Goal: Check status: Check status

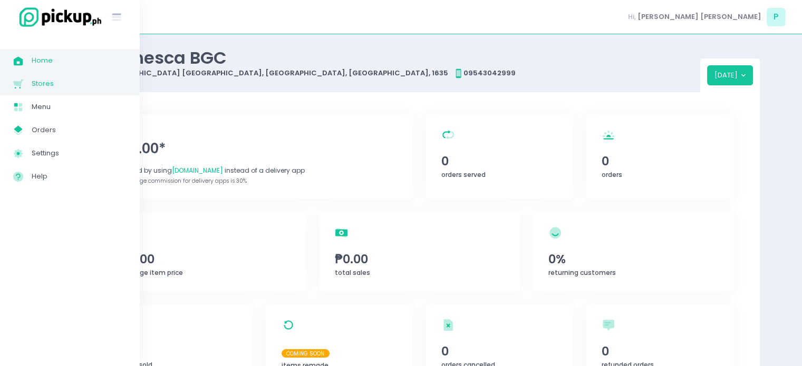
click at [58, 82] on span "Stores" at bounding box center [79, 84] width 95 height 14
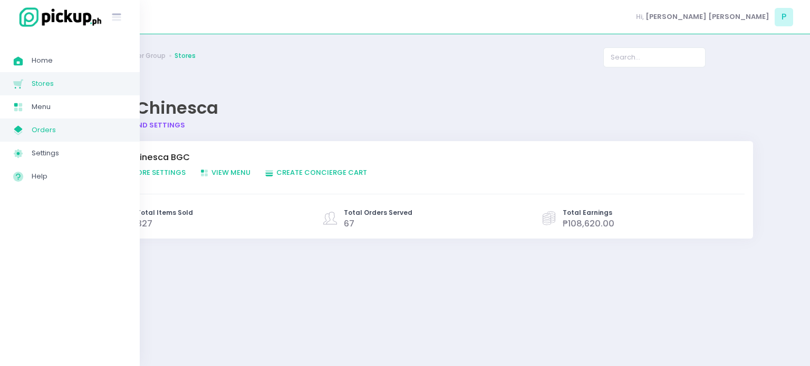
click at [45, 125] on span "Orders" at bounding box center [79, 130] width 95 height 14
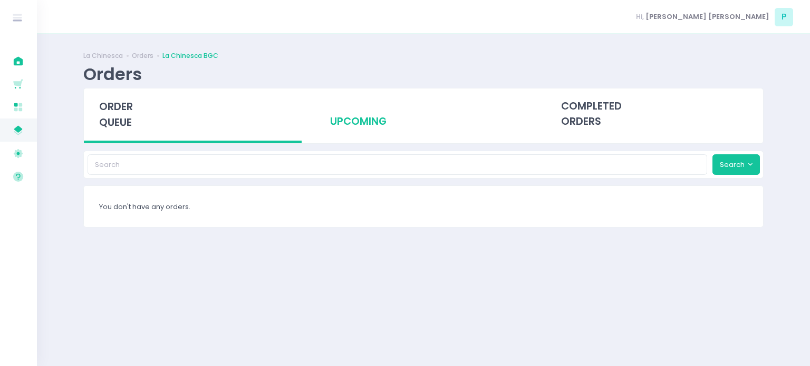
click at [349, 127] on div "upcoming" at bounding box center [424, 115] width 218 height 52
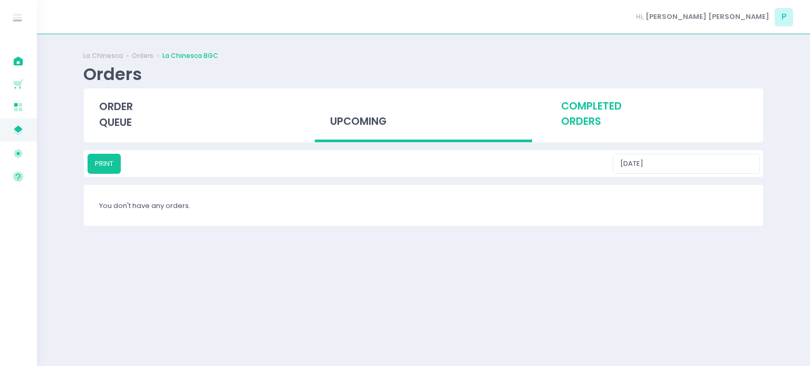
click at [597, 113] on div "completed orders" at bounding box center [654, 115] width 218 height 52
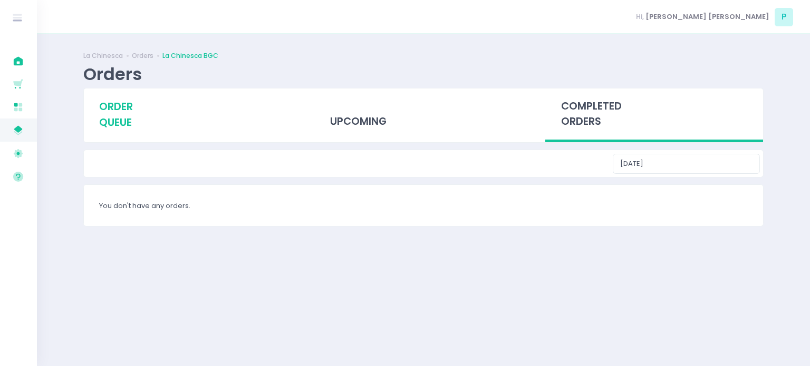
click at [131, 114] on div "order queue" at bounding box center [193, 115] width 218 height 52
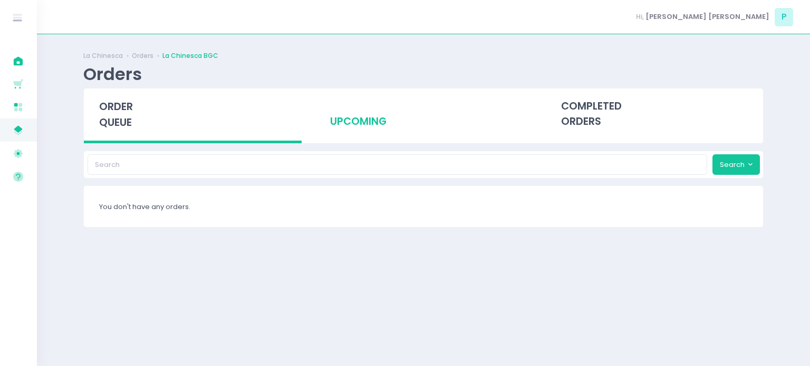
click at [384, 115] on div "upcoming" at bounding box center [424, 115] width 218 height 52
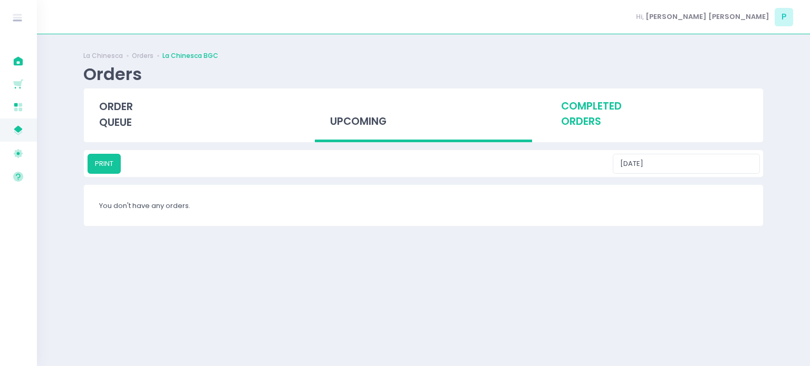
click at [581, 118] on div "completed orders" at bounding box center [654, 115] width 218 height 52
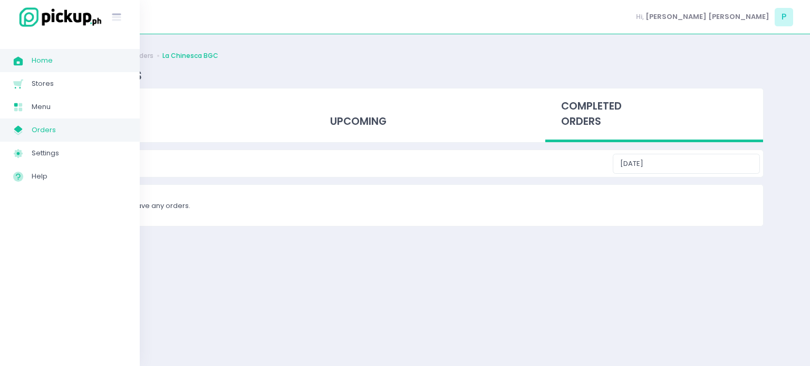
click at [43, 65] on span "Home" at bounding box center [79, 61] width 95 height 14
